Goal: Navigation & Orientation: Go to known website

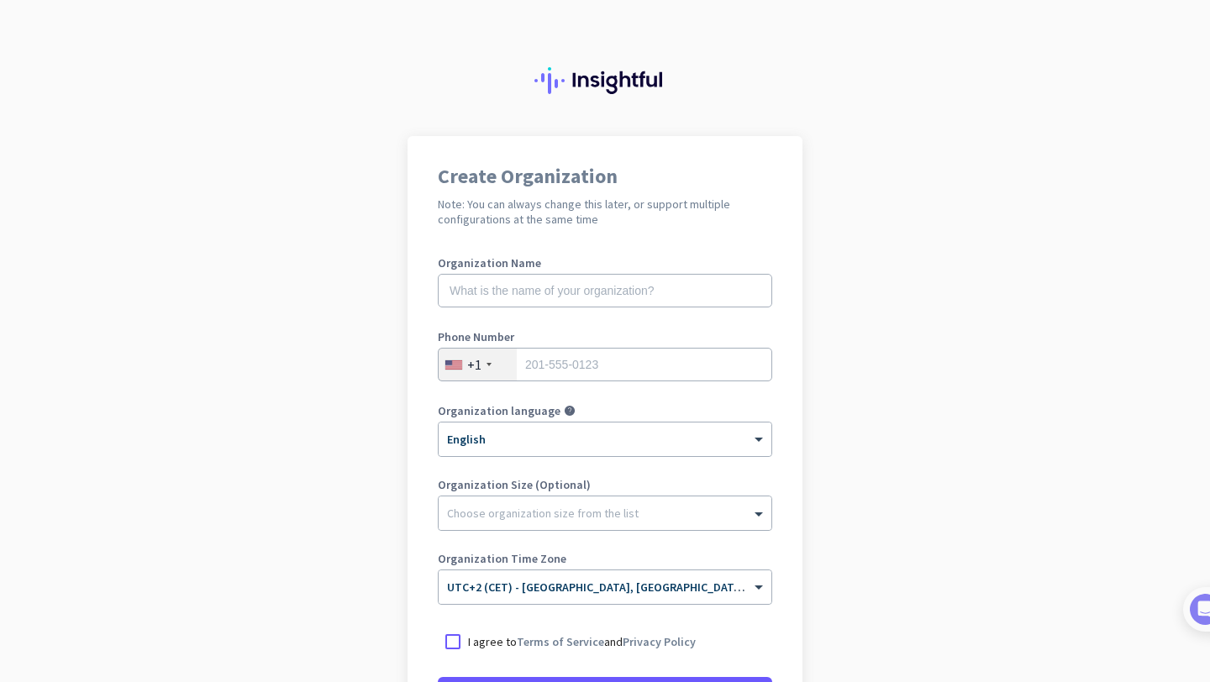
scroll to position [182, 0]
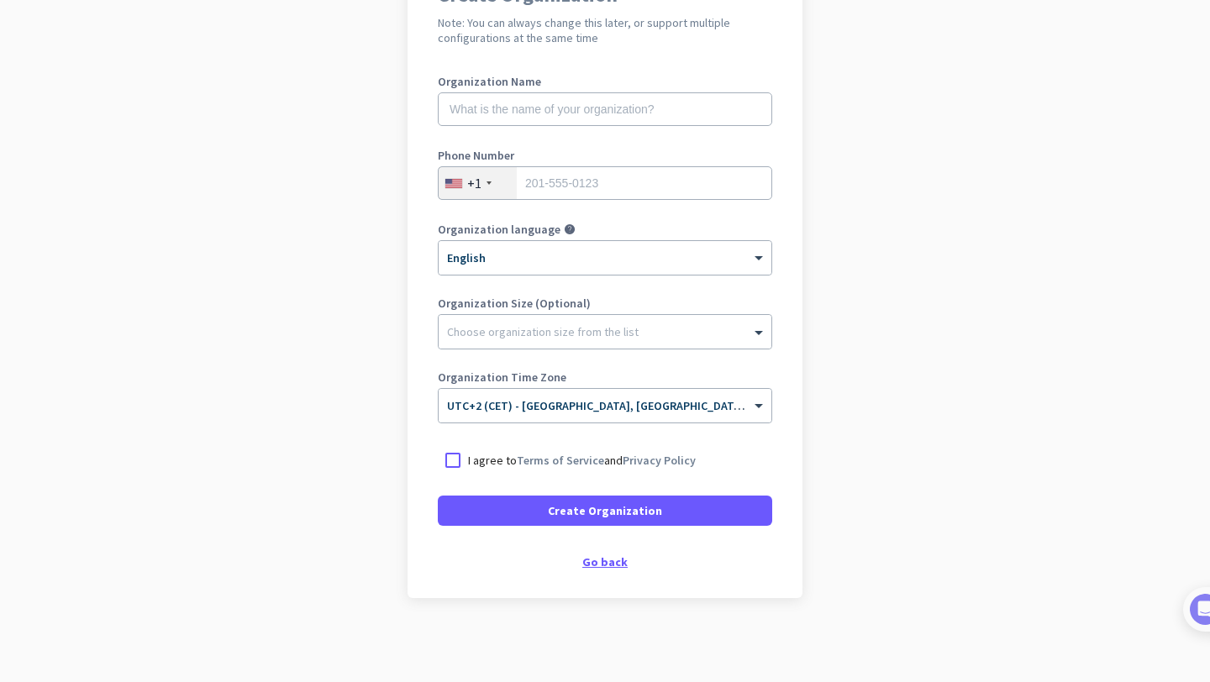
click at [611, 560] on div "Go back" at bounding box center [605, 562] width 334 height 12
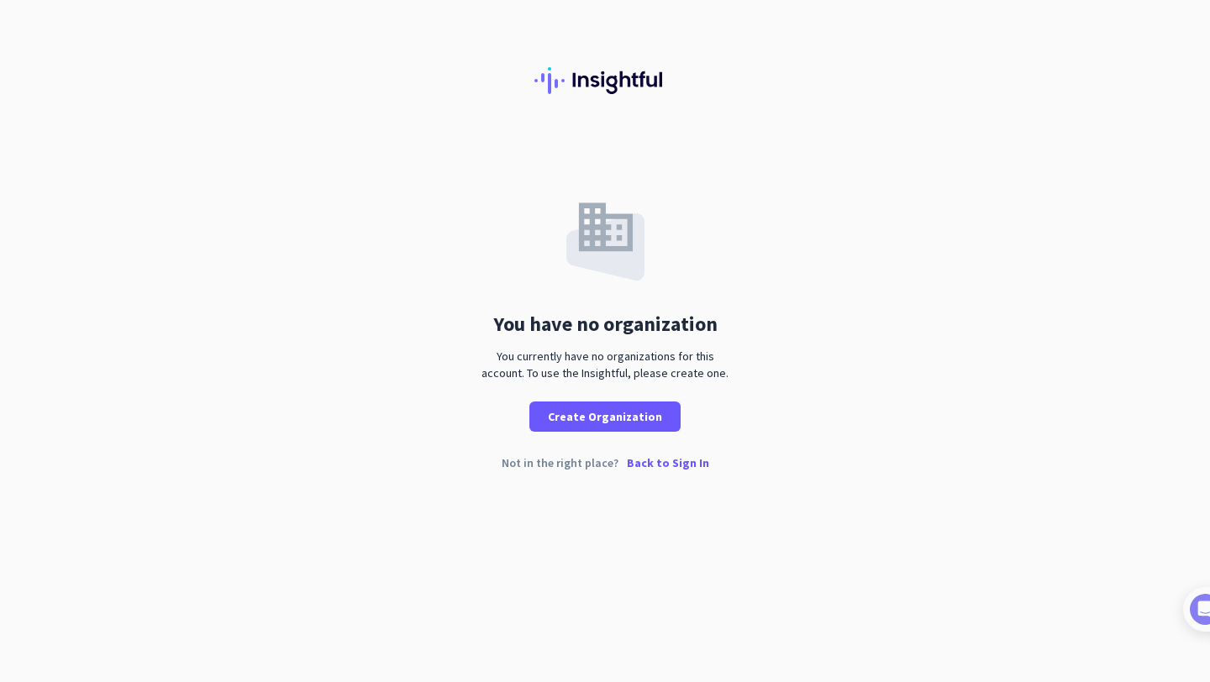
click at [677, 473] on div "Not in the right place? Back to Sign In" at bounding box center [605, 476] width 1210 height 39
click at [678, 466] on p "Back to Sign In" at bounding box center [668, 463] width 82 height 12
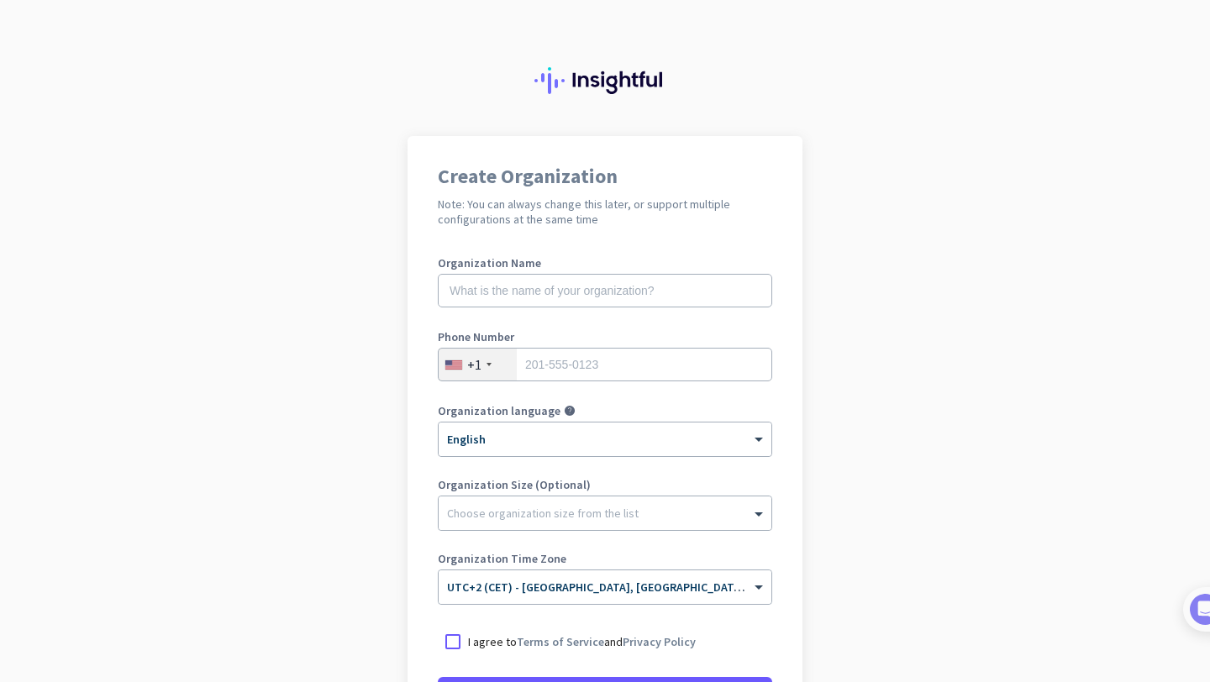
click at [0, 682] on nordpass-portal at bounding box center [0, 682] width 0 height 0
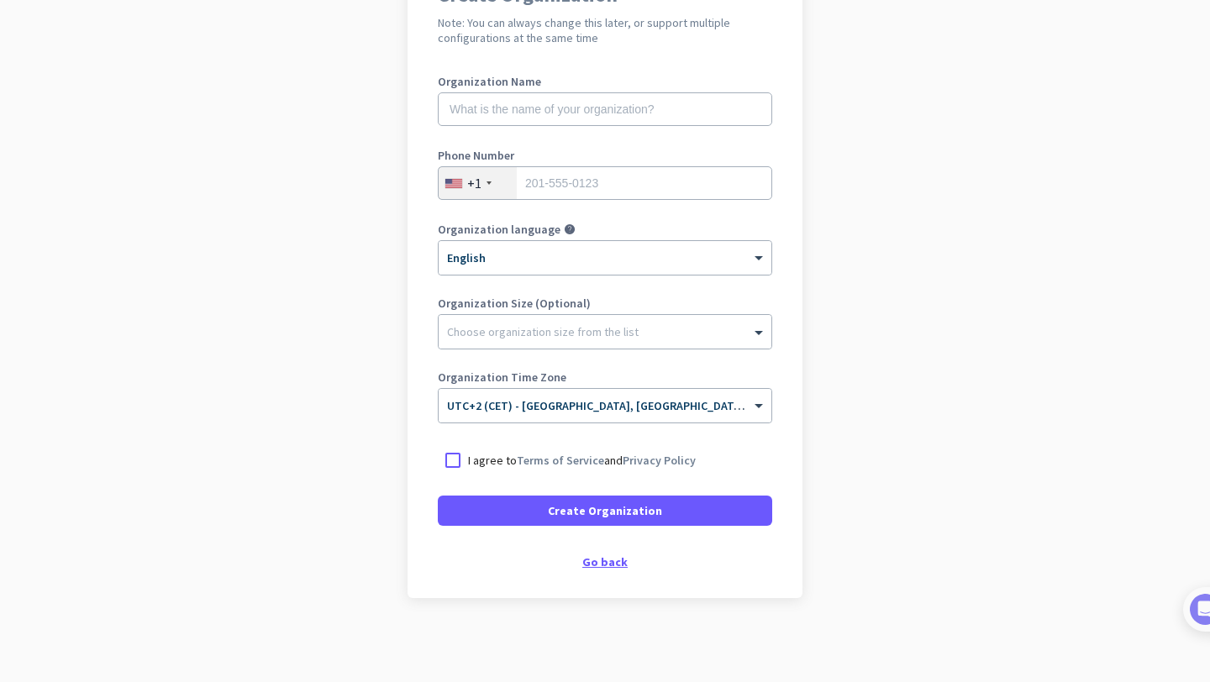
click at [604, 560] on div "Go back" at bounding box center [605, 562] width 334 height 12
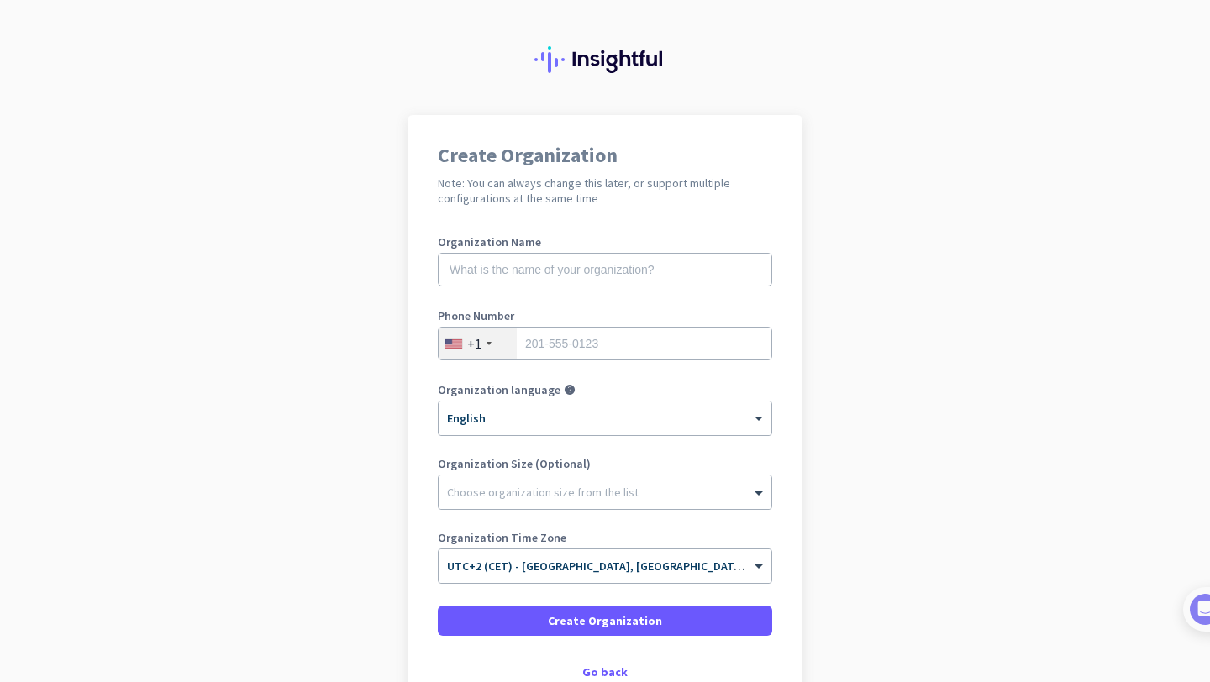
scroll to position [131, 0]
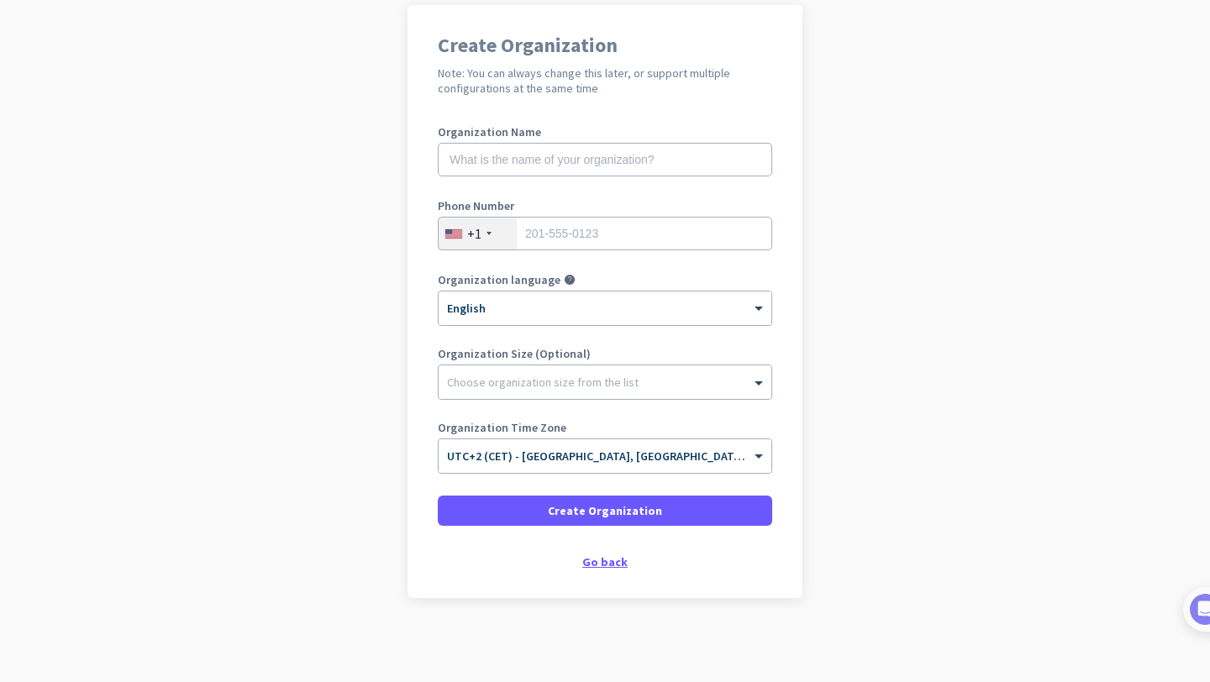
click at [597, 556] on div "Go back" at bounding box center [605, 562] width 334 height 12
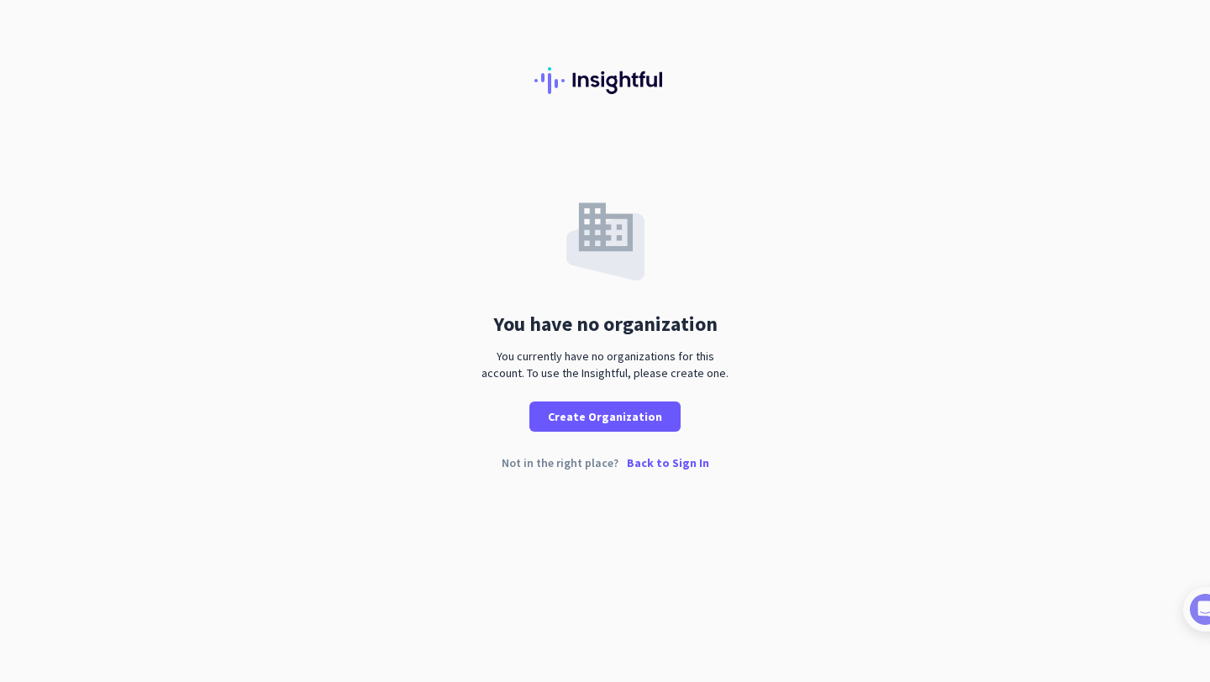
click at [607, 85] on img at bounding box center [605, 80] width 141 height 27
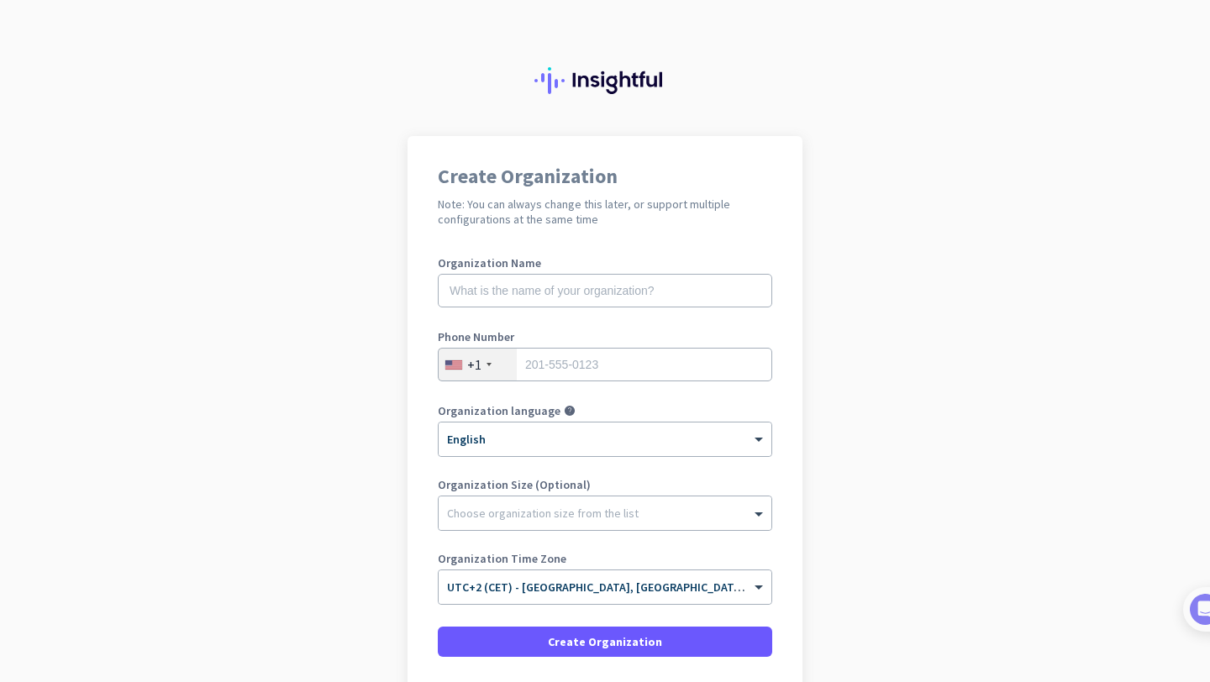
scroll to position [131, 0]
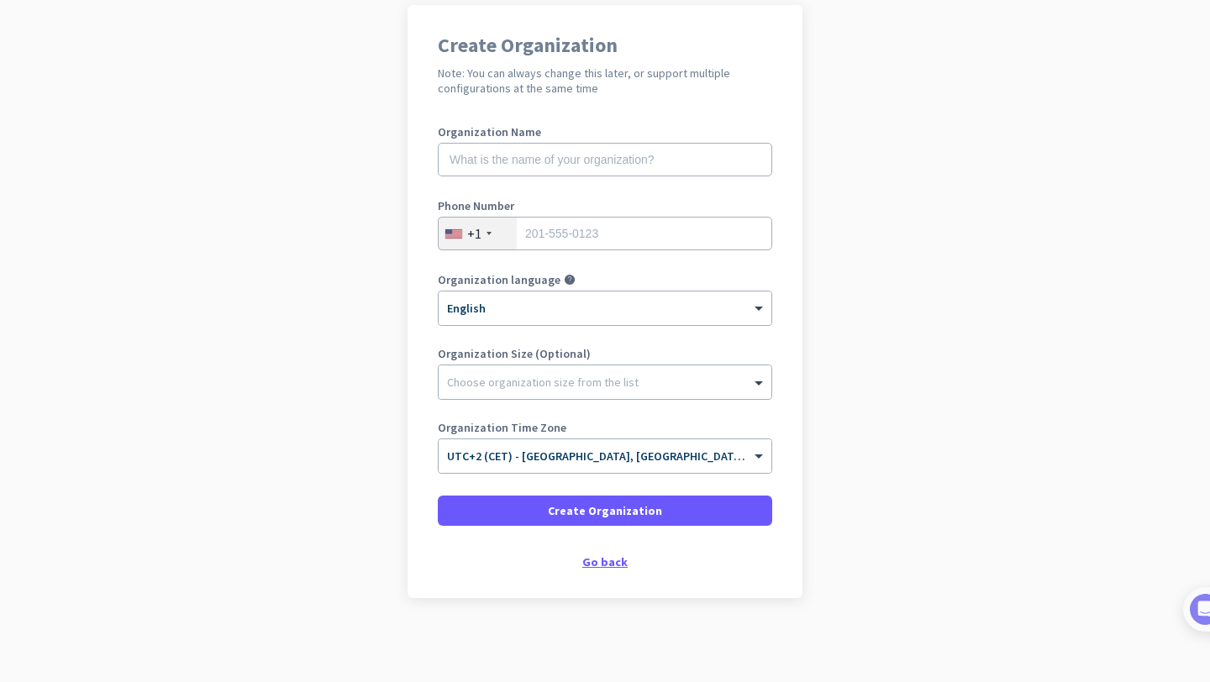
click at [596, 559] on div "Go back" at bounding box center [605, 562] width 334 height 12
